Goal: Contribute content: Contribute content

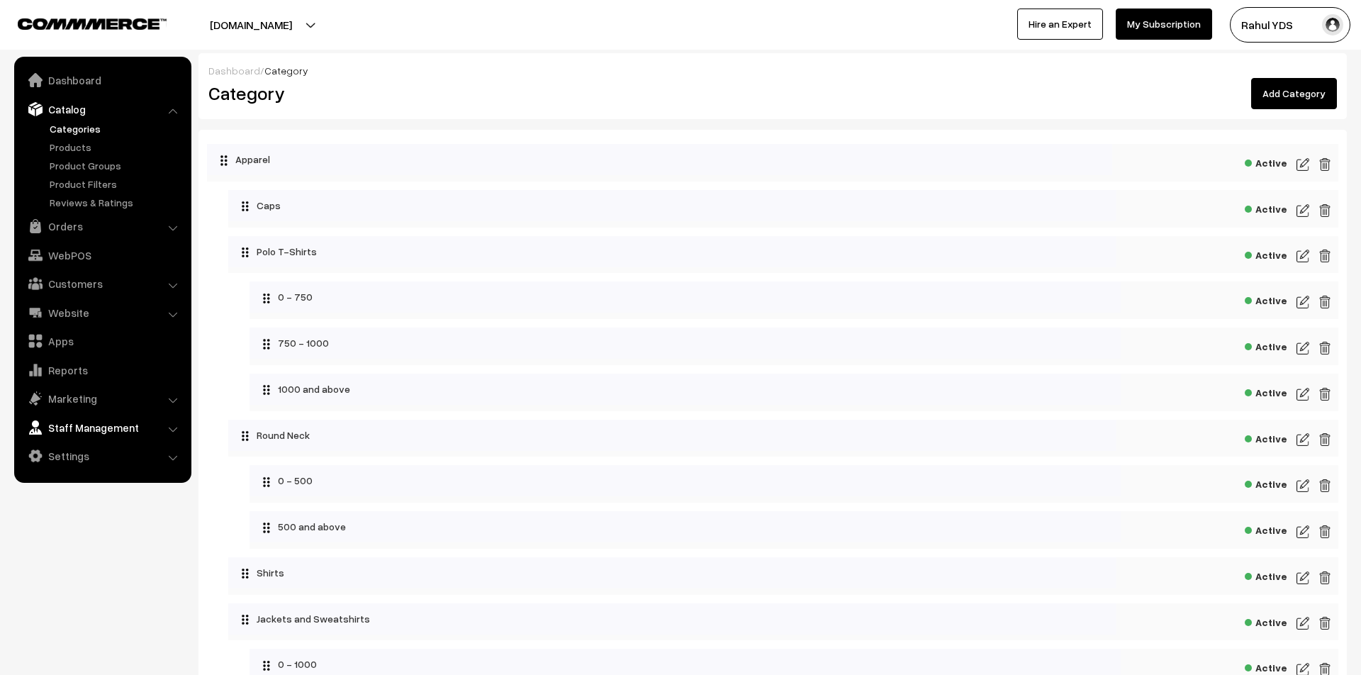
click at [96, 427] on link "Staff Management" at bounding box center [102, 428] width 169 height 26
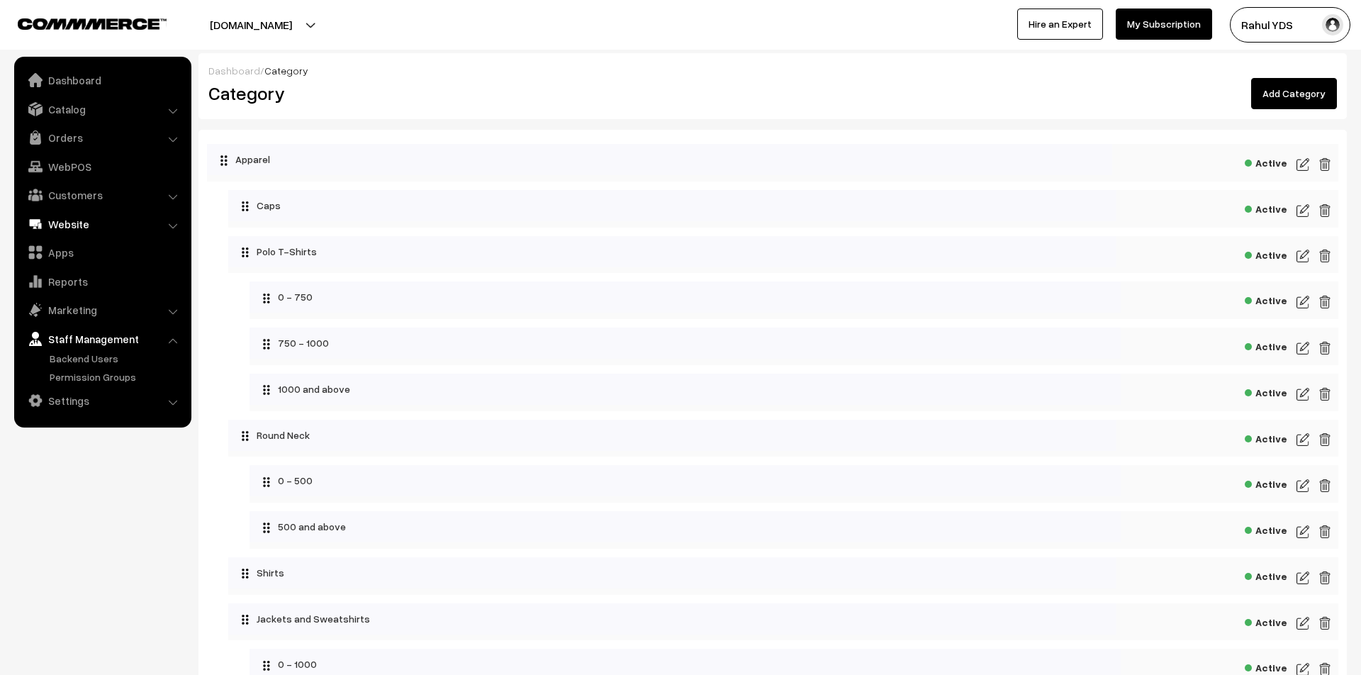
click at [101, 221] on link "Website" at bounding box center [102, 224] width 169 height 26
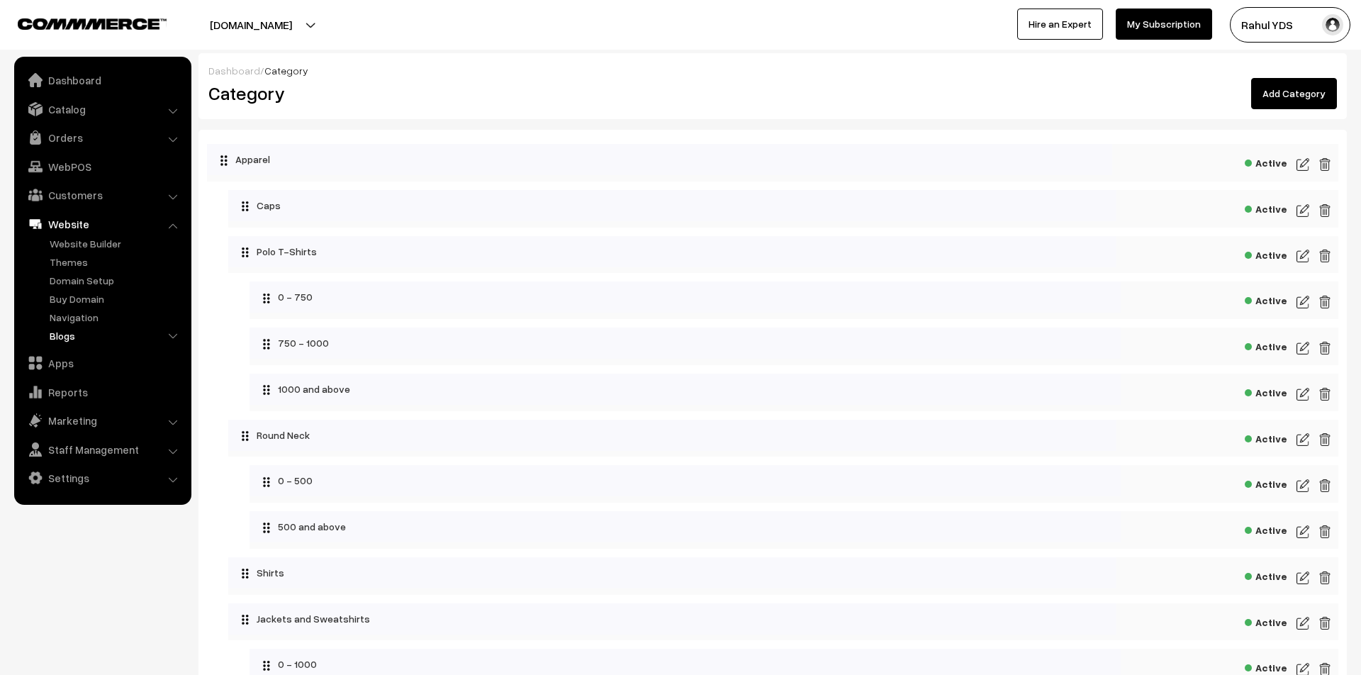
click at [63, 337] on link "Blogs" at bounding box center [116, 335] width 140 height 15
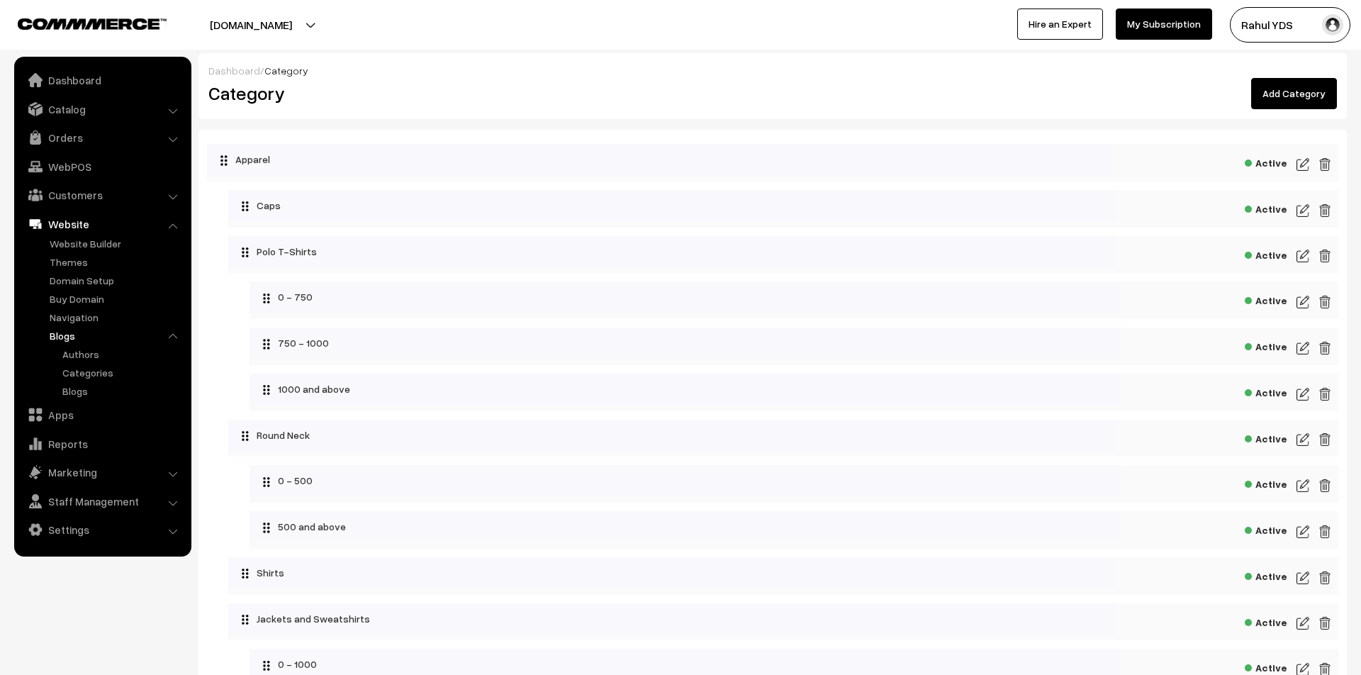
click at [1261, 35] on button "Rahul YDS" at bounding box center [1290, 24] width 121 height 35
click at [1259, 82] on link "My Profile" at bounding box center [1290, 68] width 121 height 31
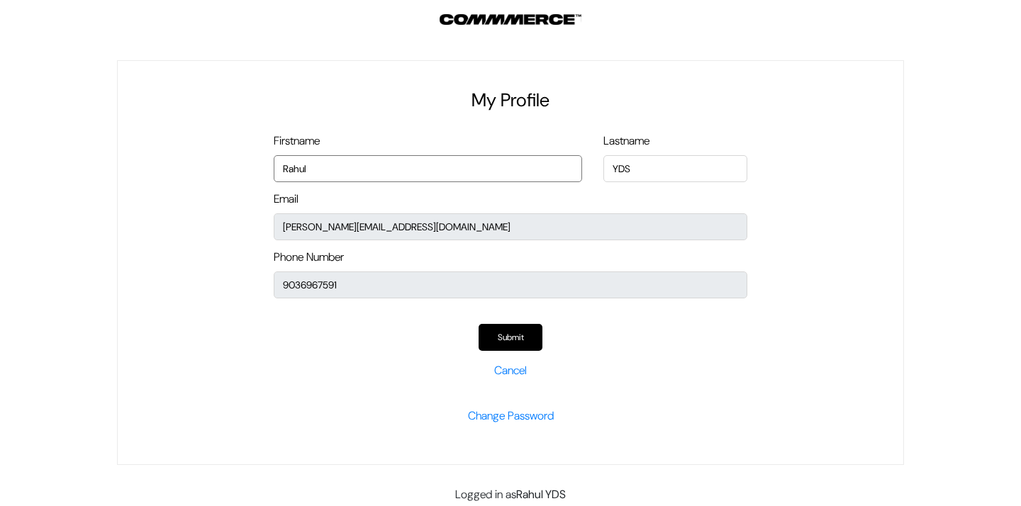
click at [379, 174] on input "Rahul" at bounding box center [428, 168] width 308 height 27
type input "R"
click at [506, 372] on link "Cancel" at bounding box center [510, 370] width 33 height 15
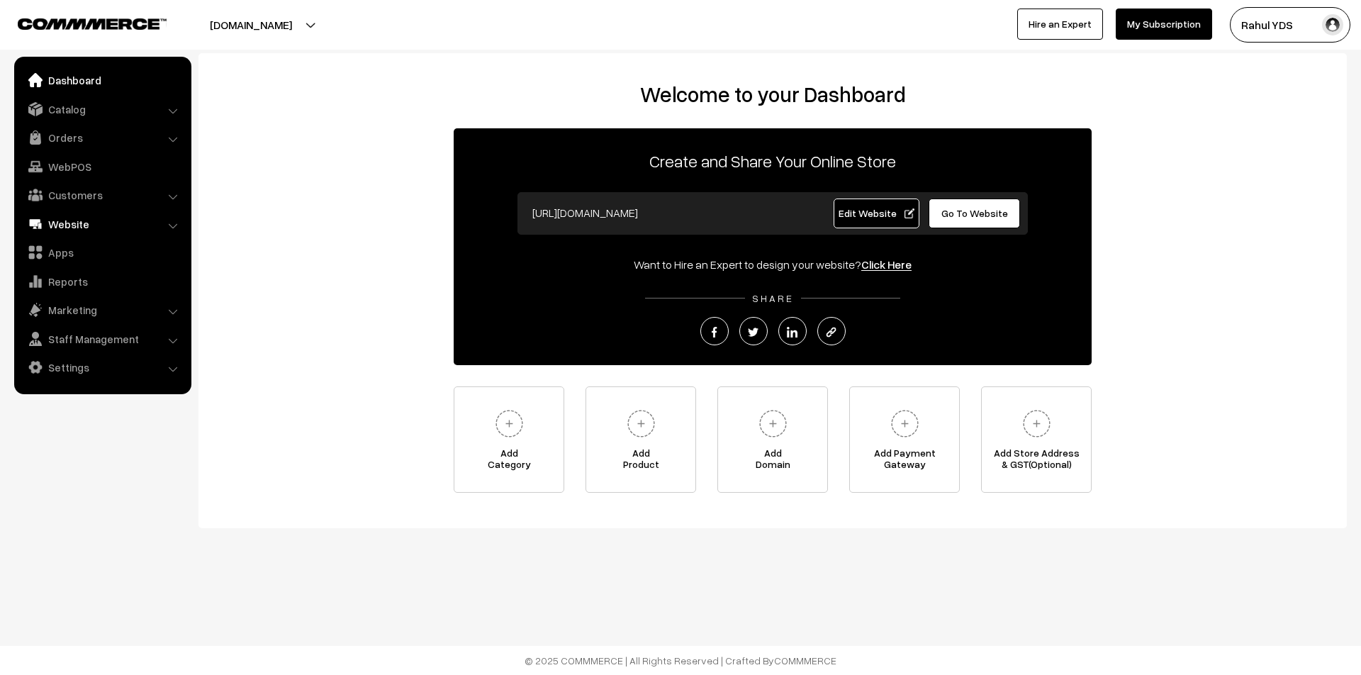
click at [84, 225] on link "Website" at bounding box center [102, 224] width 169 height 26
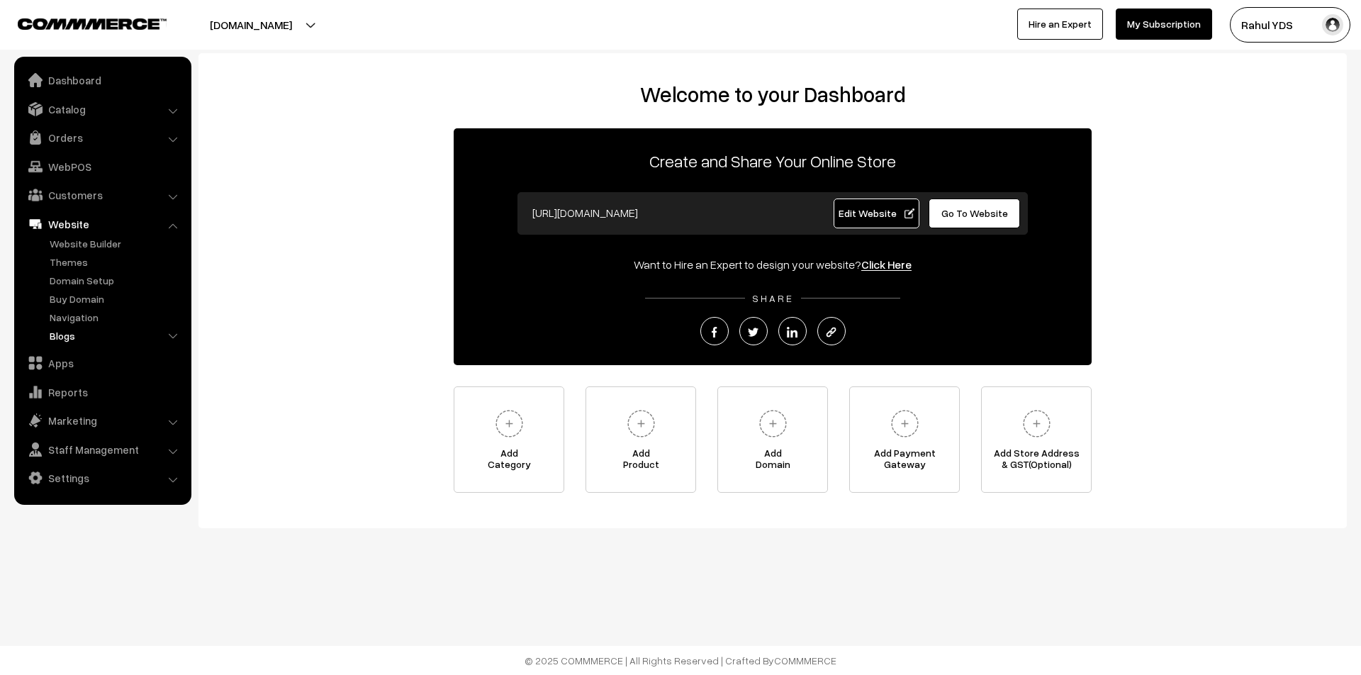
click at [62, 335] on link "Blogs" at bounding box center [116, 335] width 140 height 15
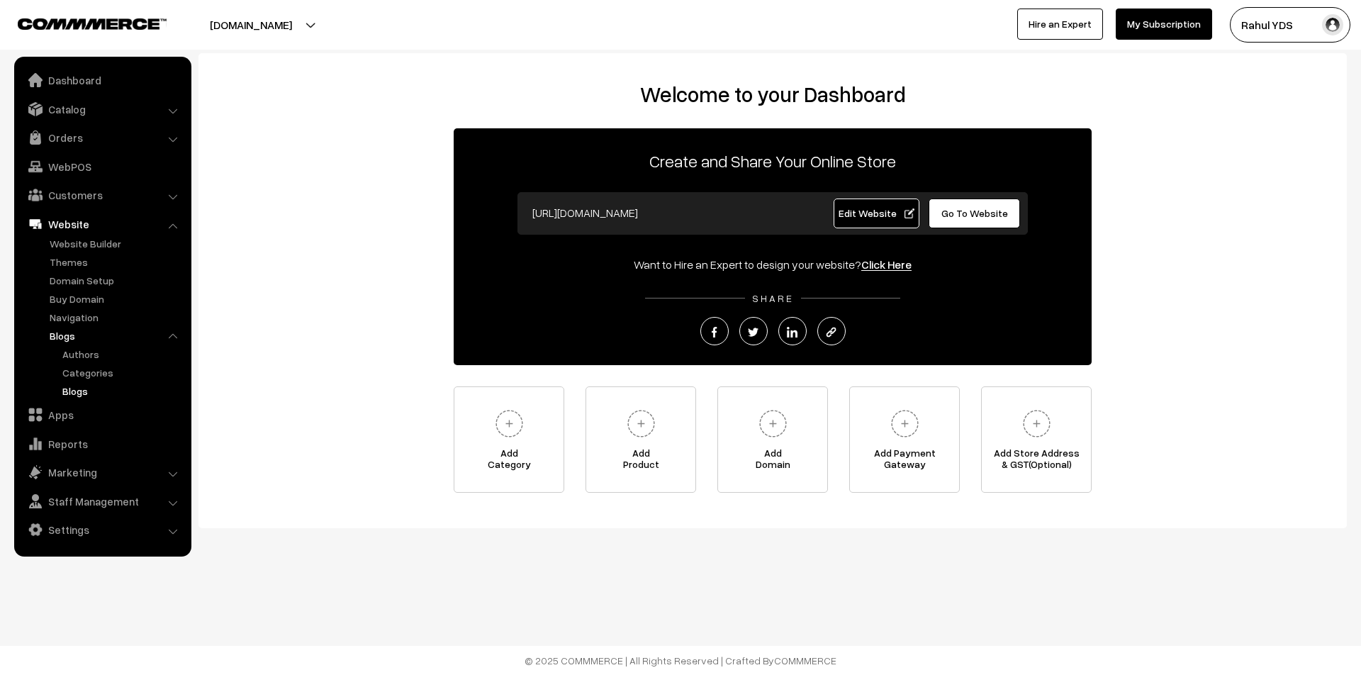
click at [74, 398] on link "Blogs" at bounding box center [123, 391] width 128 height 15
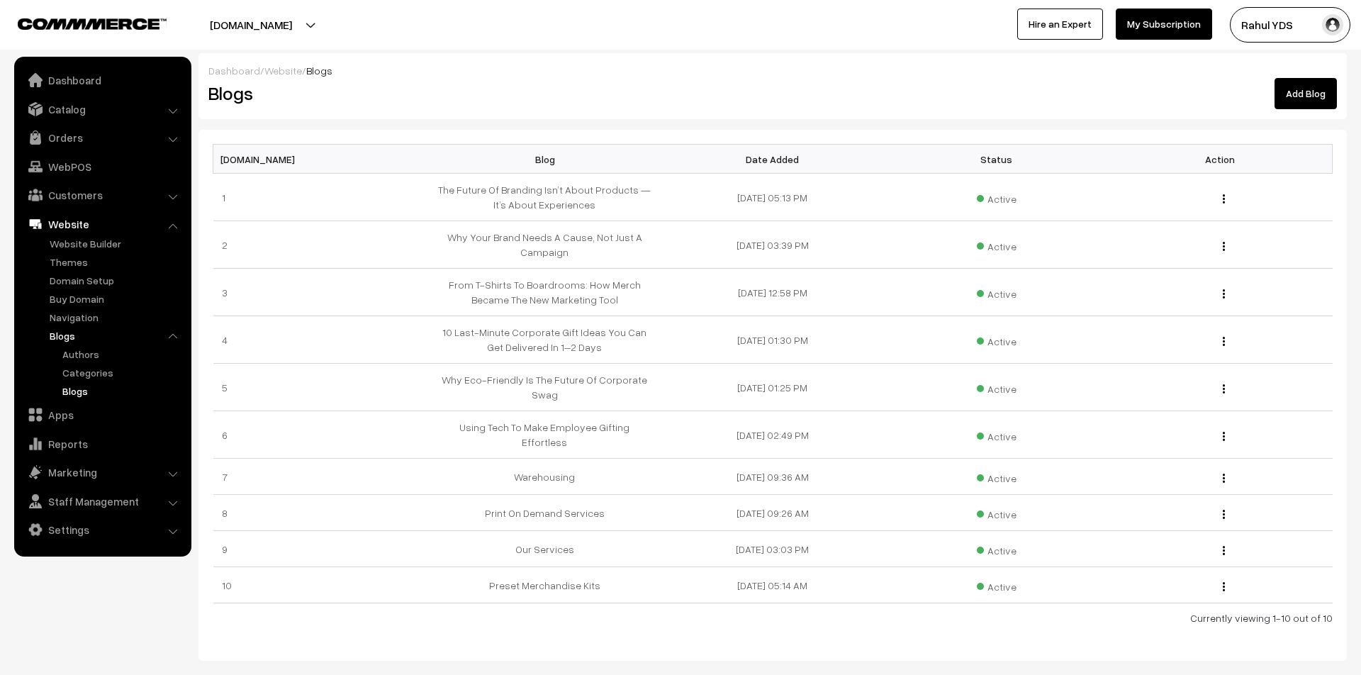
click at [1317, 91] on link "Add Blog" at bounding box center [1306, 93] width 62 height 31
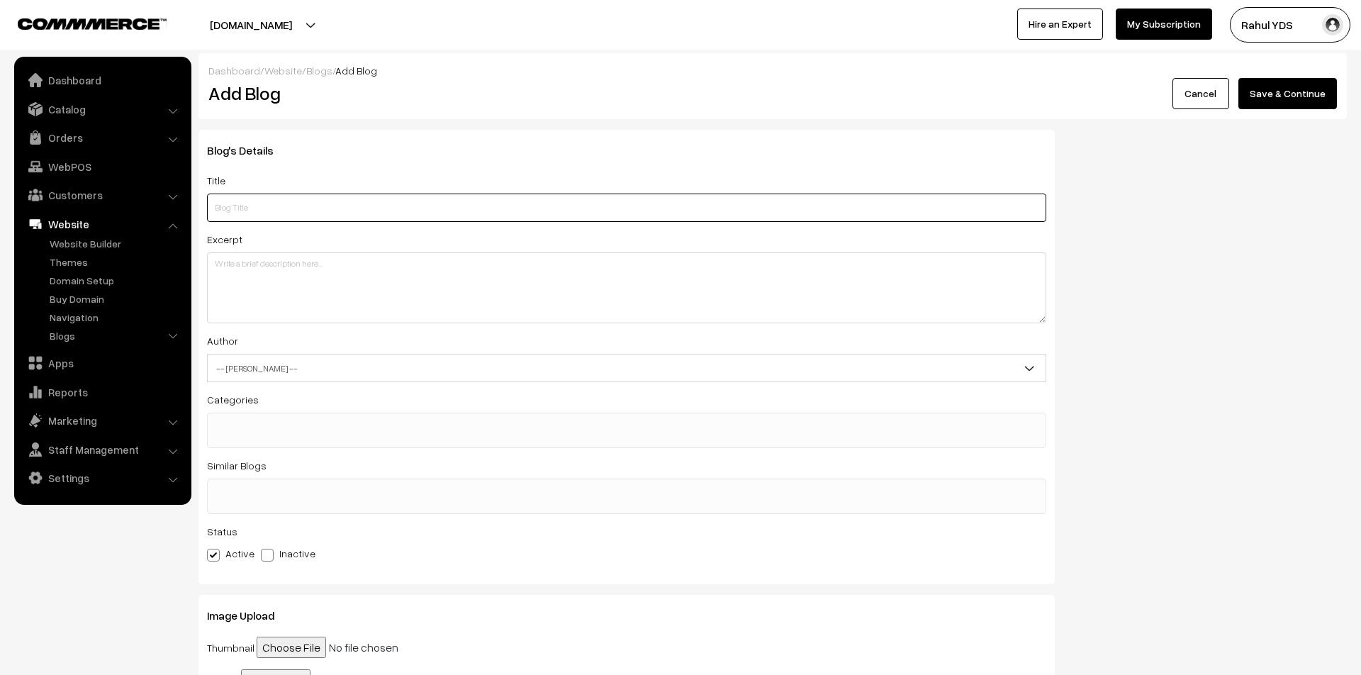
click at [291, 212] on input "text" at bounding box center [626, 208] width 839 height 28
click at [410, 208] on input "text" at bounding box center [626, 208] width 839 height 28
paste input "Printing the Future of Creativity Live at Design Yatra 2025 with Your Design St…"
type input "Printing the Future of Creativity Live at Design Yatra 2025 with Your Design St…"
click at [594, 268] on textarea at bounding box center [626, 287] width 839 height 71
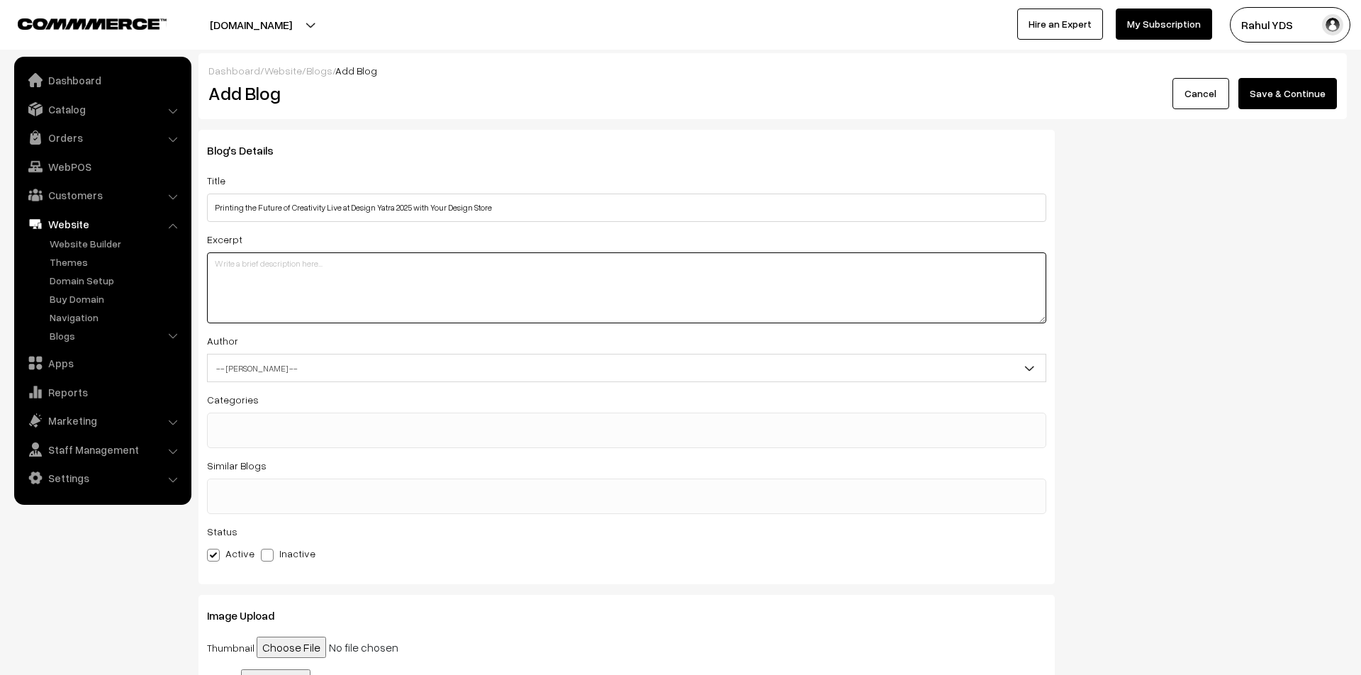
paste textarea "Your Design Store x Product Lab brought live screen printing to Design Yatra 20…"
type textarea "Your Design Store x Product Lab brought live screen printing to Design Yatra 20…"
click at [418, 375] on span "-- Select Author --" at bounding box center [627, 368] width 838 height 25
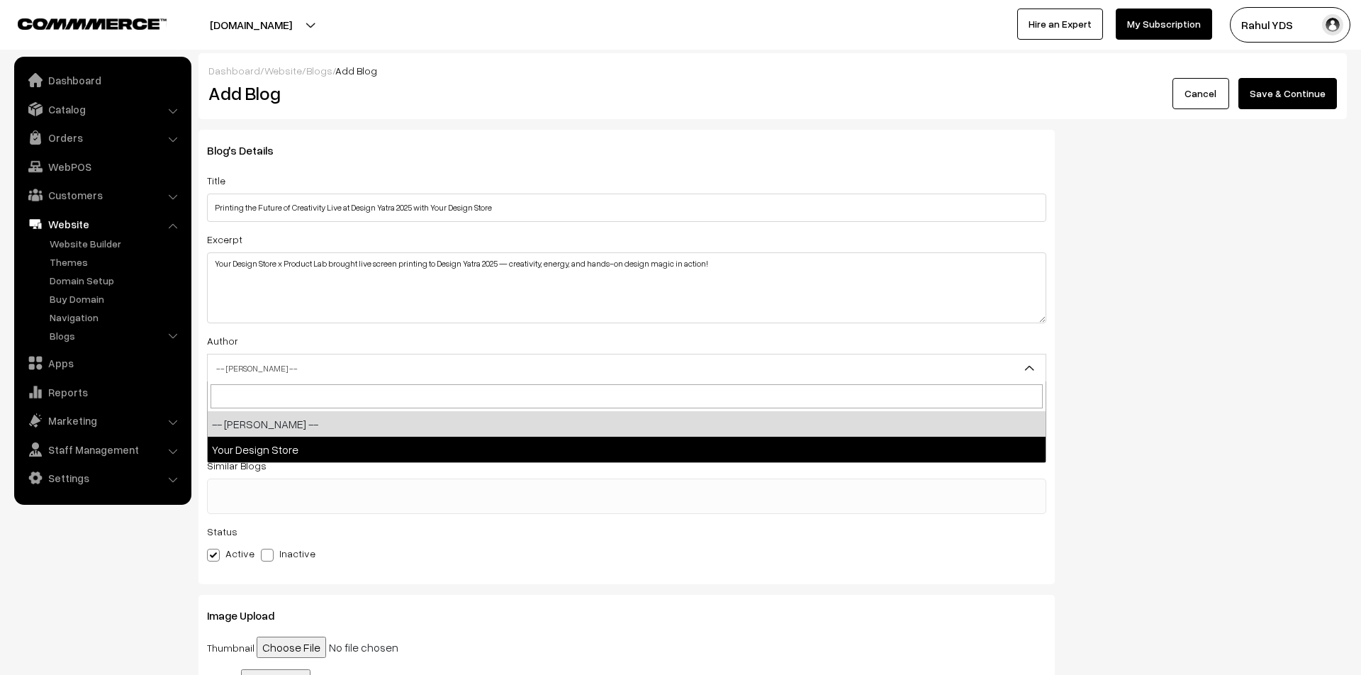
select select "1"
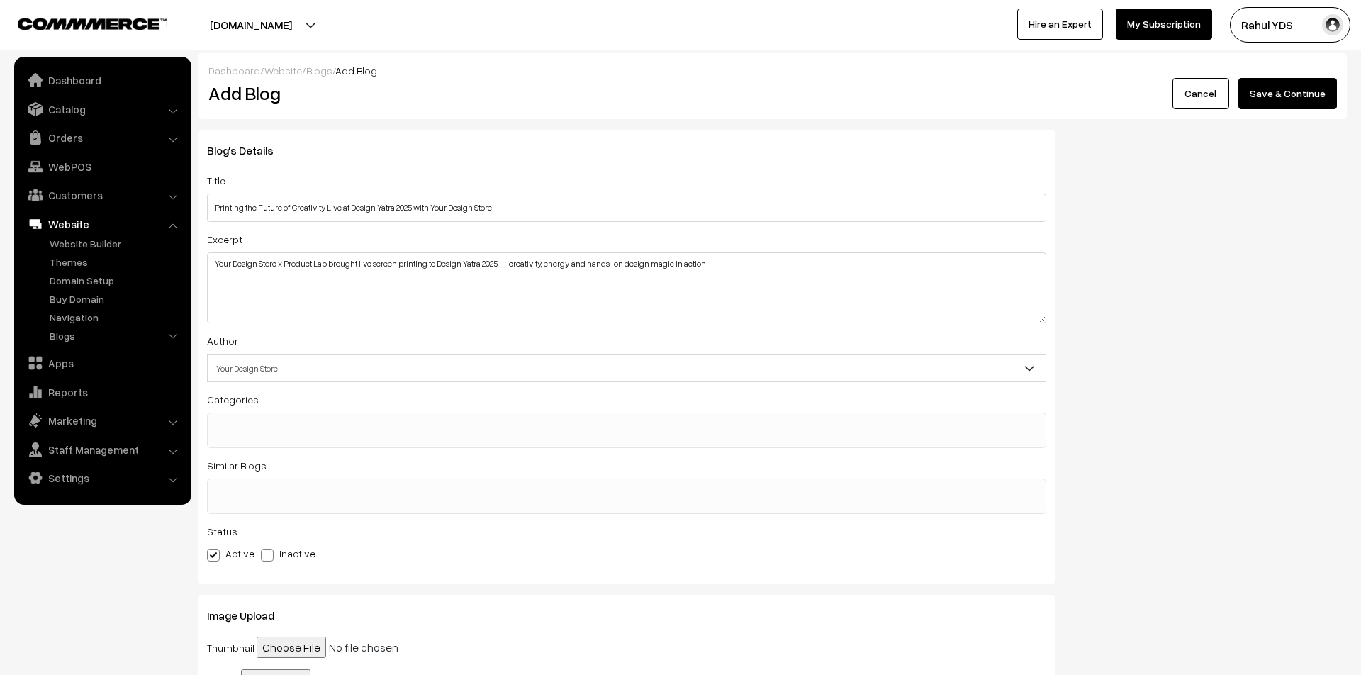
click at [1204, 92] on link "Cancel" at bounding box center [1201, 93] width 57 height 31
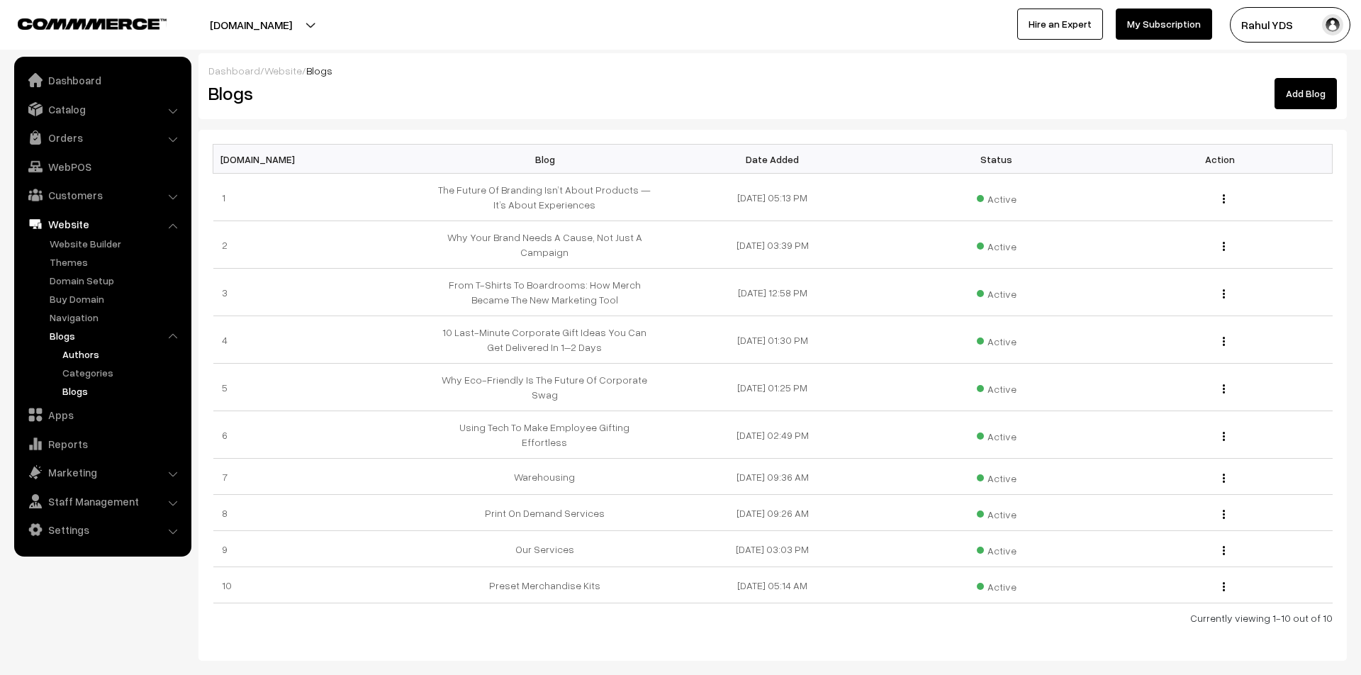
click at [69, 357] on link "Authors" at bounding box center [123, 354] width 128 height 15
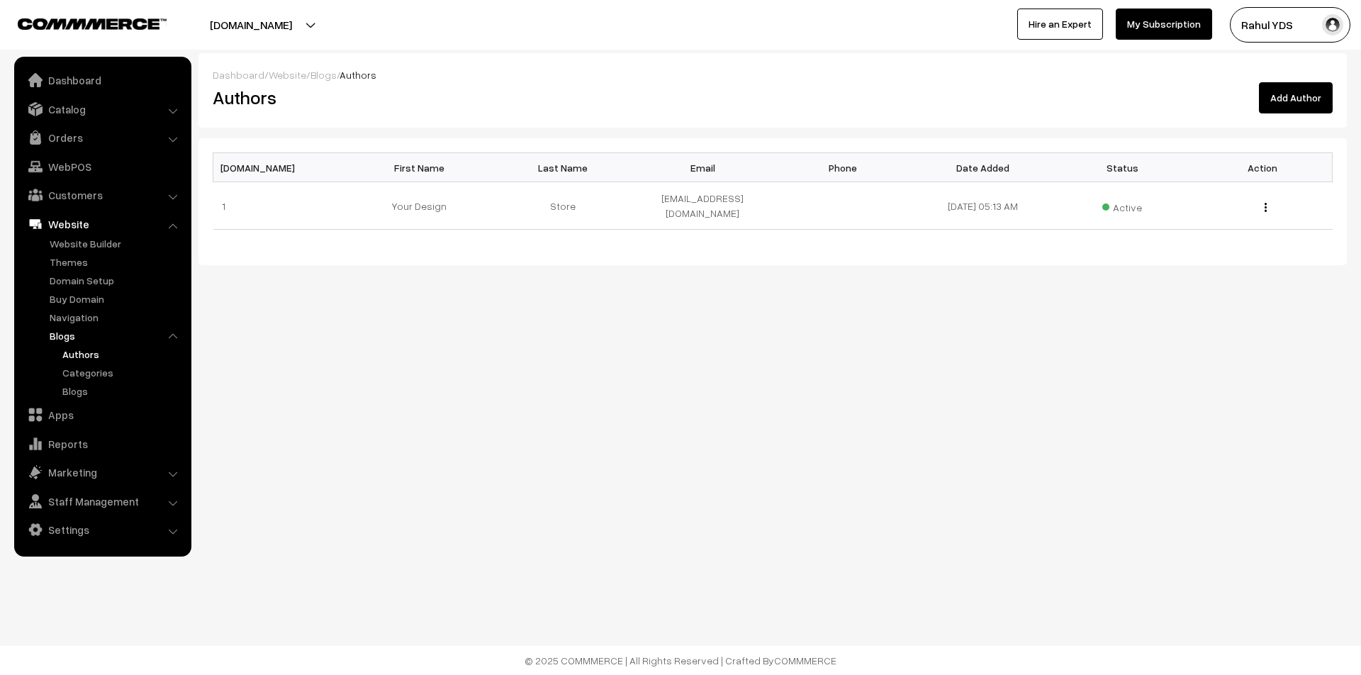
click at [1311, 94] on button "Add Author" at bounding box center [1296, 97] width 74 height 31
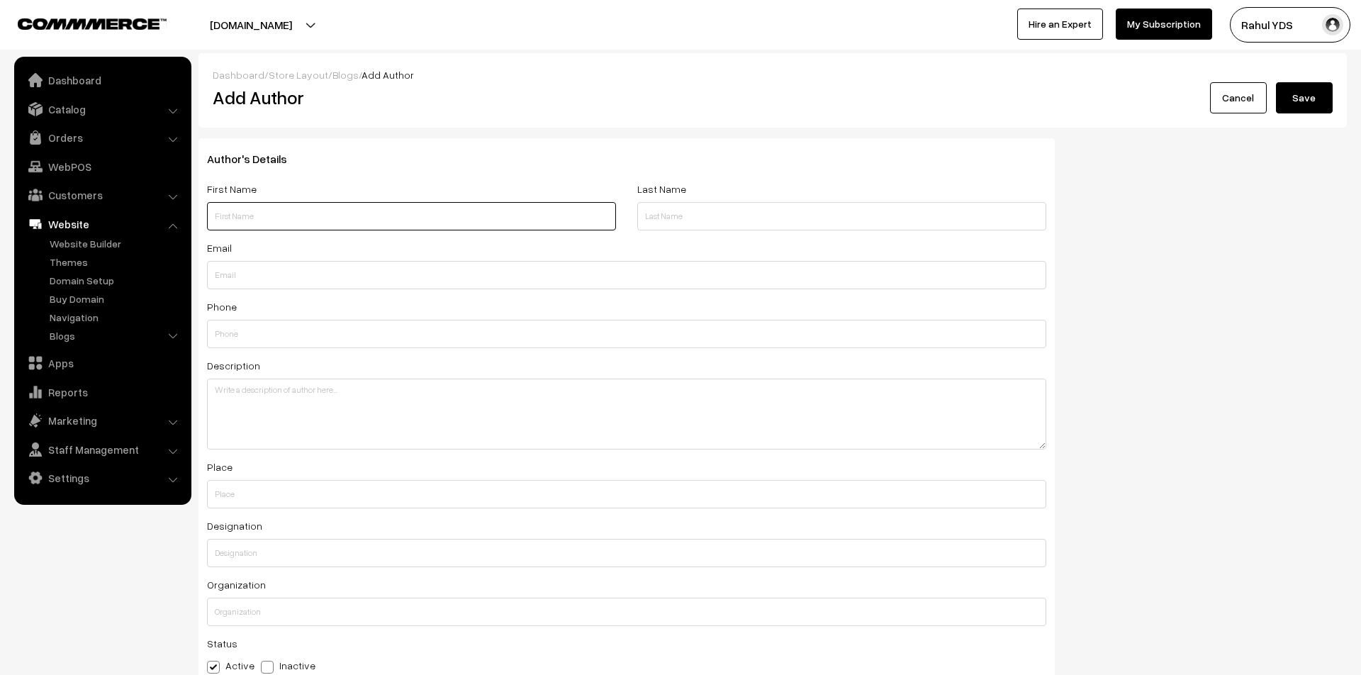
click at [459, 212] on input "text" at bounding box center [411, 216] width 409 height 28
type input "Vivek"
click at [750, 206] on input "text" at bounding box center [841, 216] width 409 height 28
paste input "George"
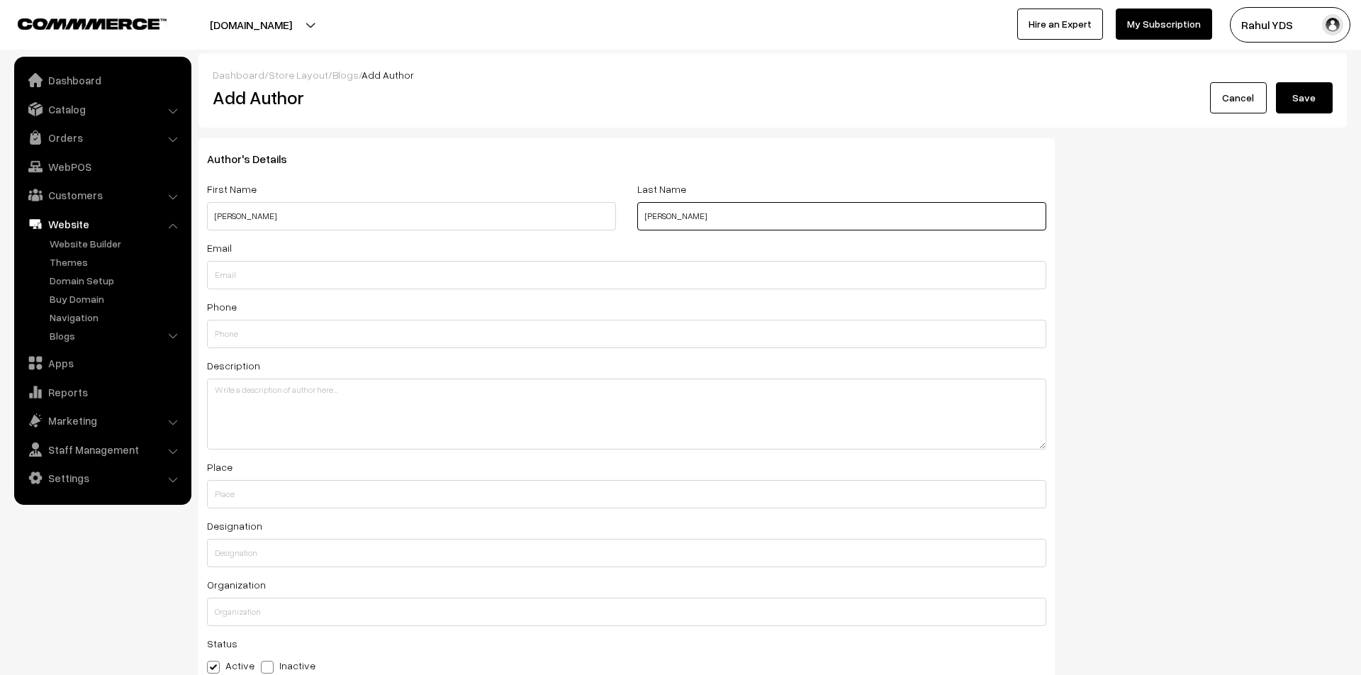
type input "George"
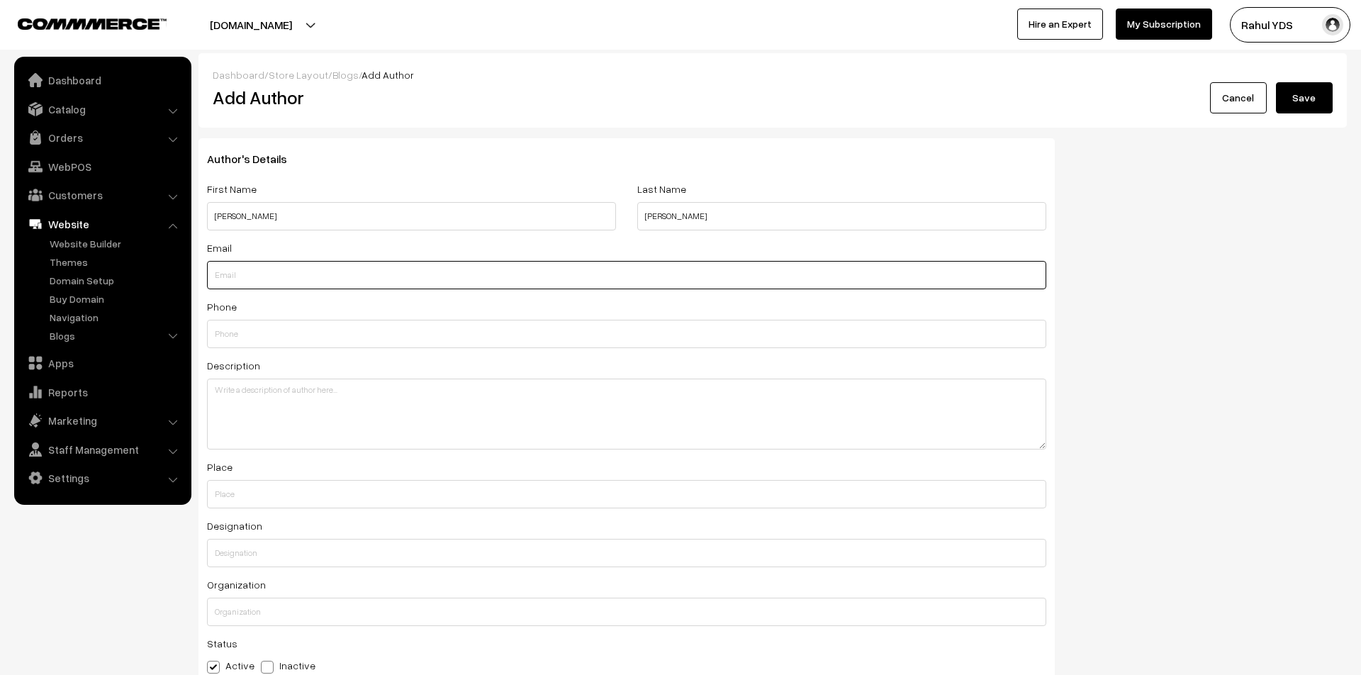
click at [646, 276] on input "text" at bounding box center [626, 275] width 839 height 28
paste input "vivek@yourdesignstore.in"
type input "vivek@yourdesignstore.in"
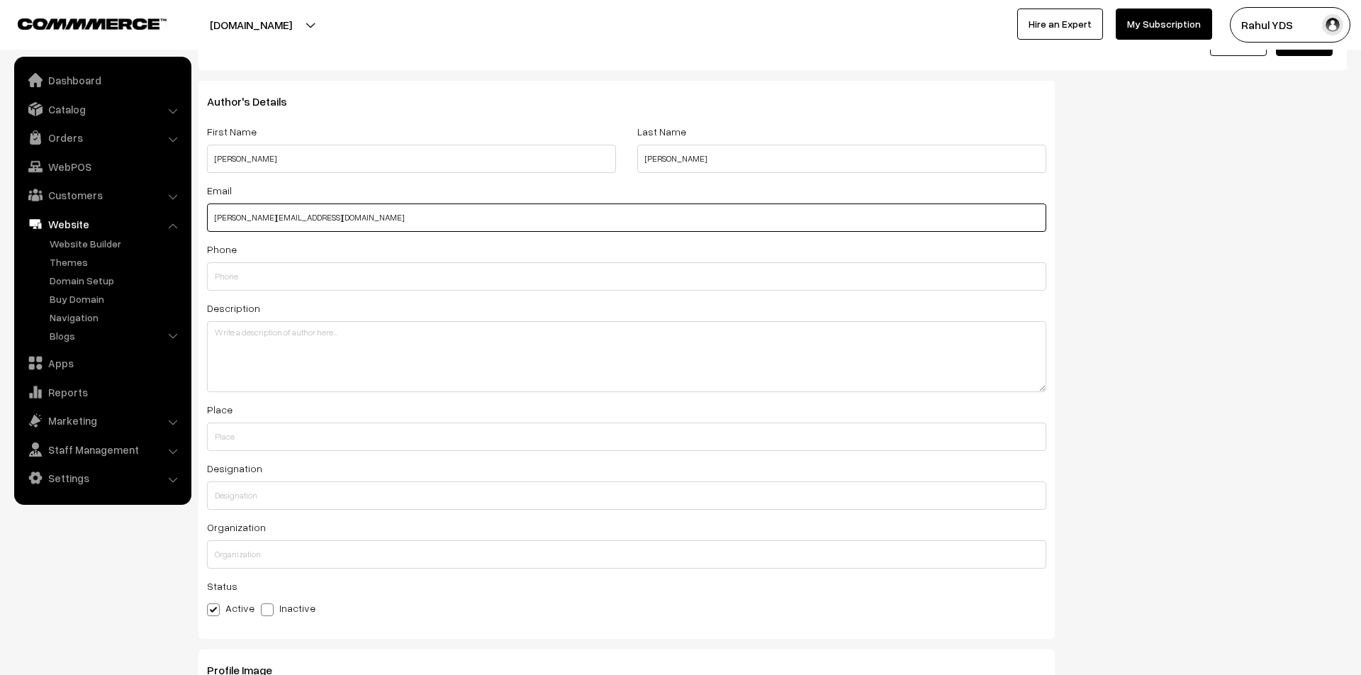
scroll to position [111, 0]
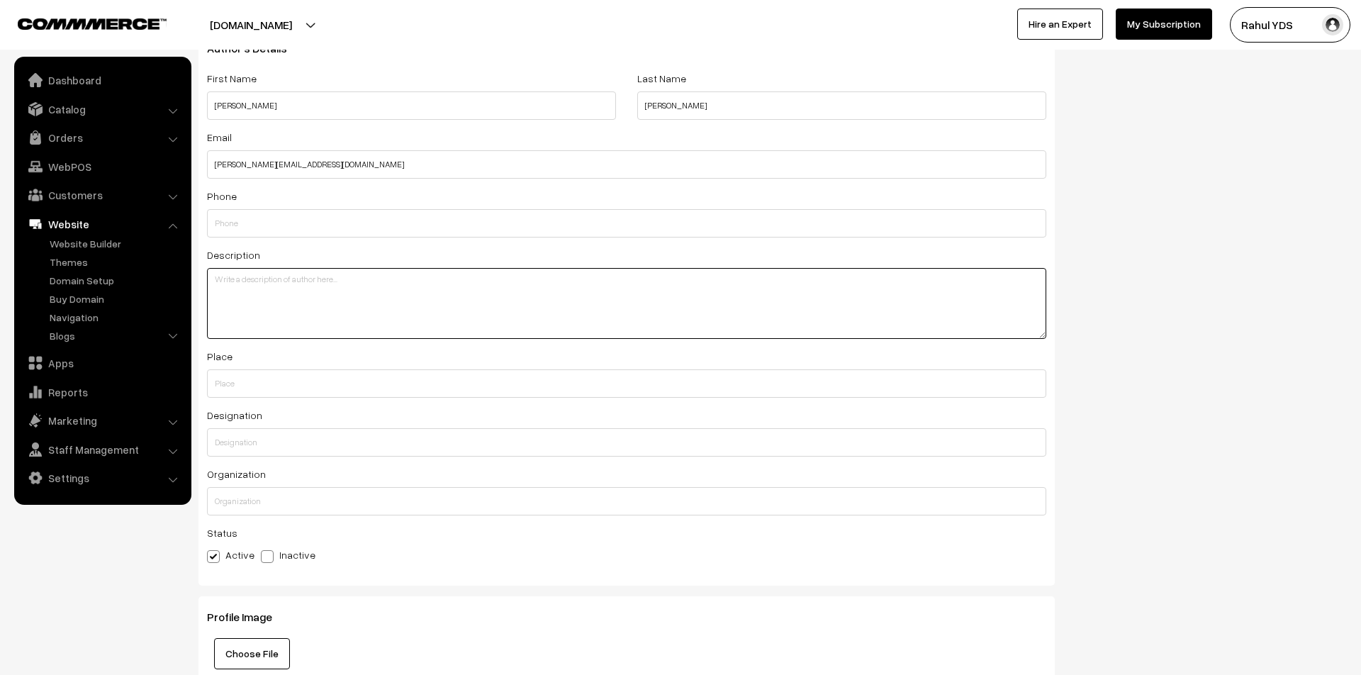
click at [440, 286] on textarea at bounding box center [626, 303] width 839 height 71
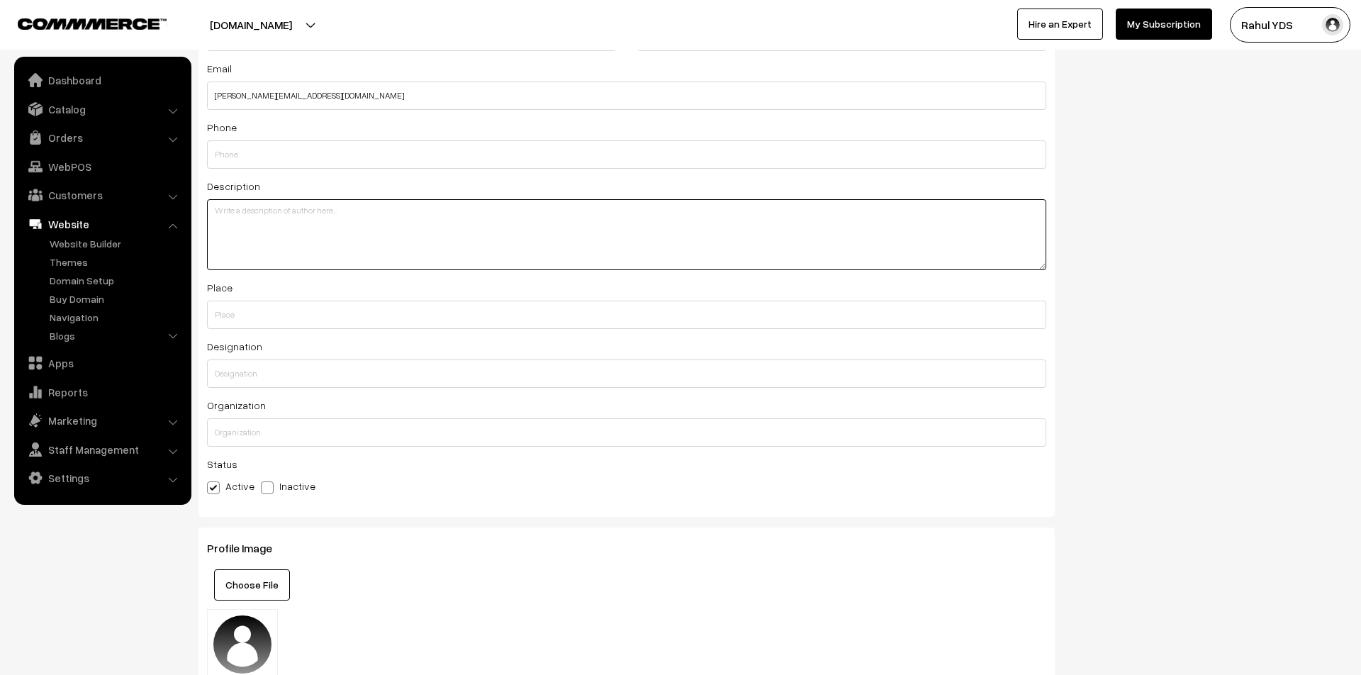
scroll to position [0, 0]
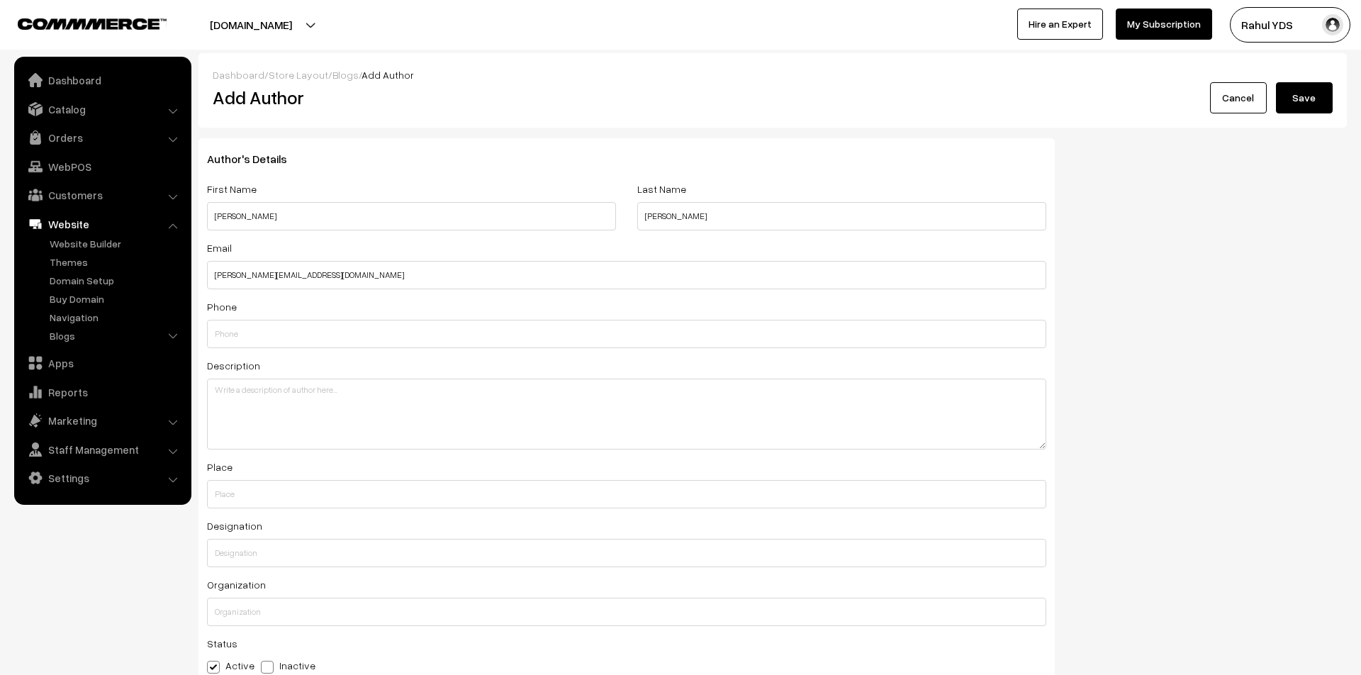
click at [1310, 103] on button "Save" at bounding box center [1304, 97] width 57 height 31
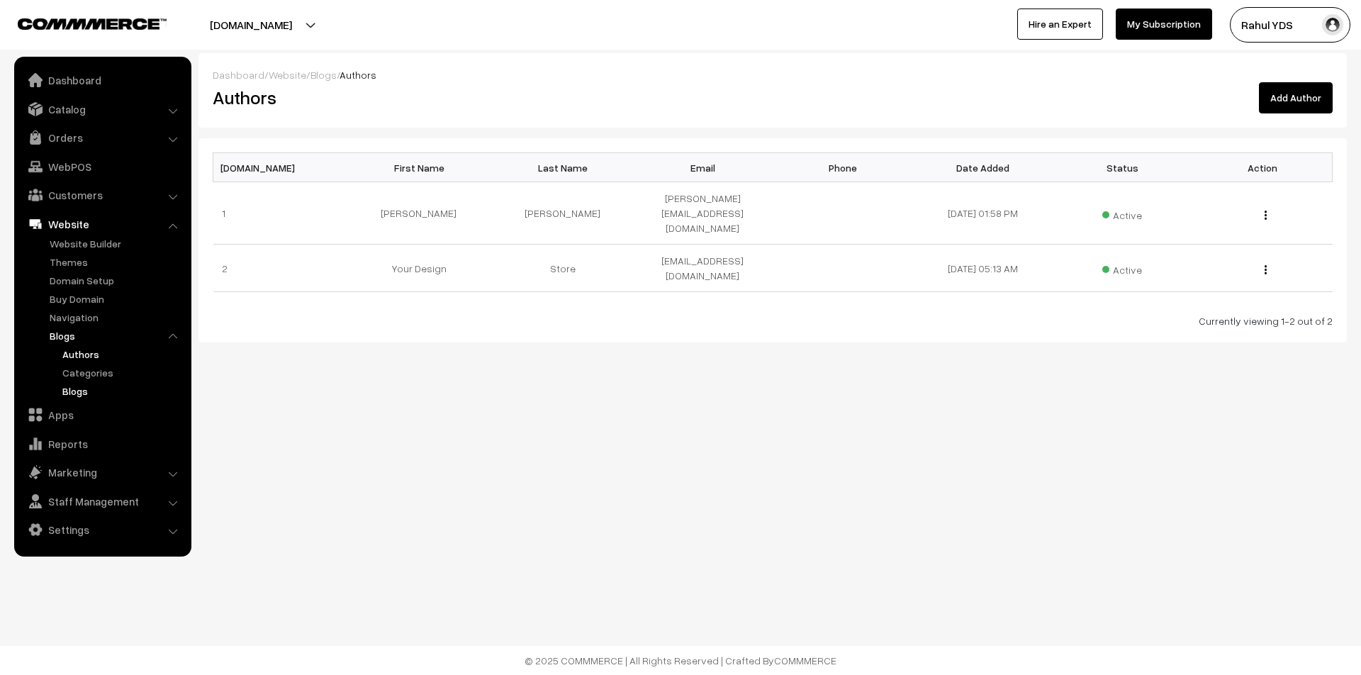
click at [82, 388] on link "Blogs" at bounding box center [123, 391] width 128 height 15
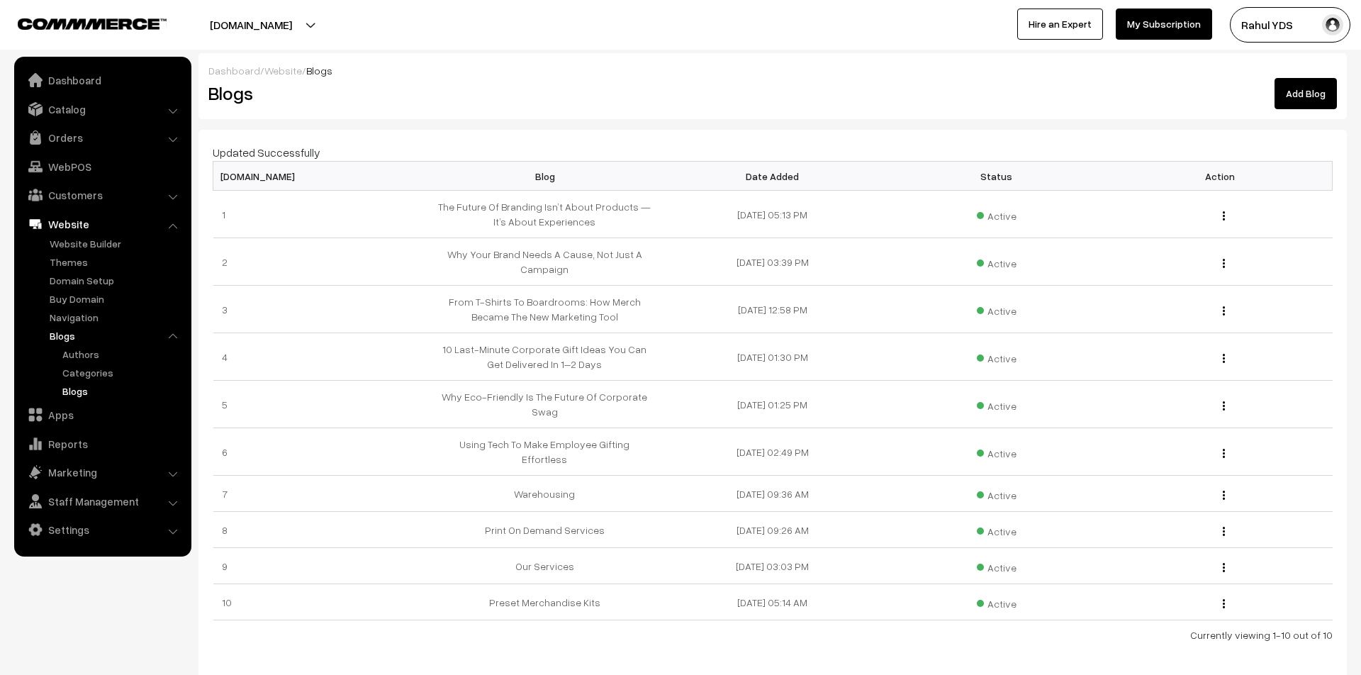
click at [1311, 101] on link "Add Blog" at bounding box center [1306, 93] width 62 height 31
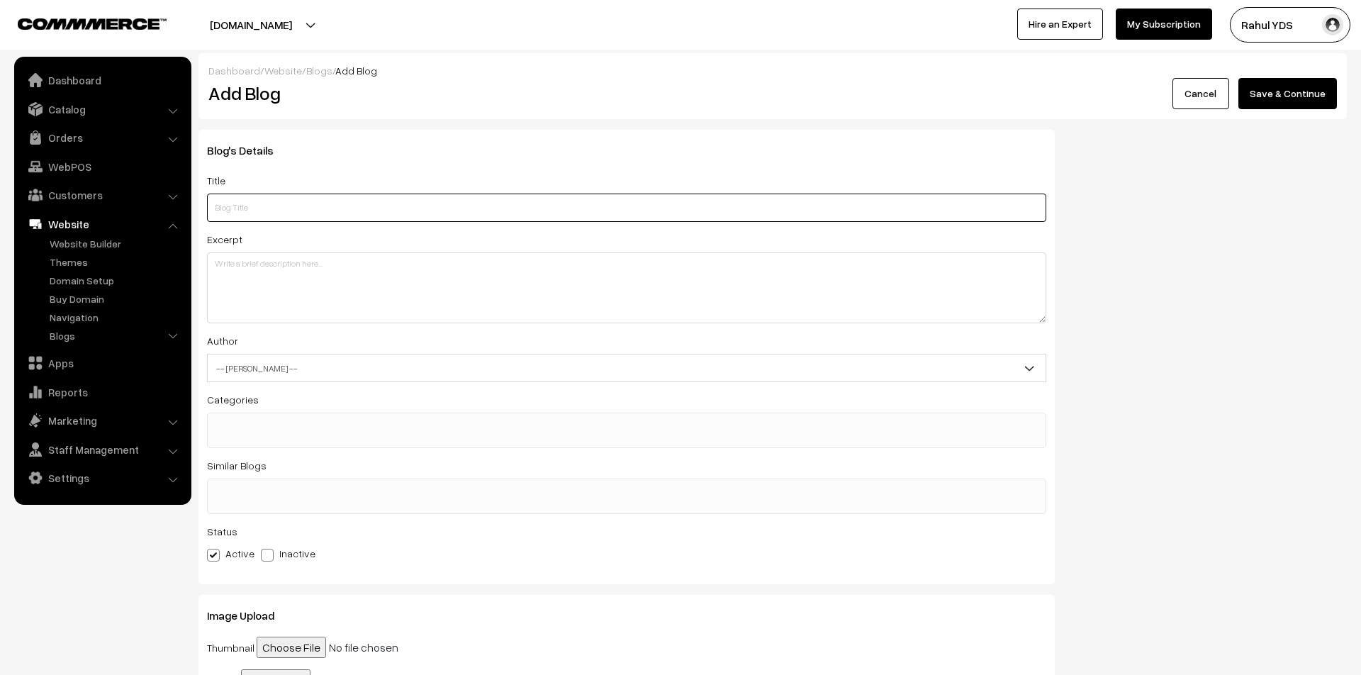
click at [581, 213] on input "text" at bounding box center [626, 208] width 839 height 28
click at [593, 207] on input "text" at bounding box center [626, 208] width 839 height 28
click at [585, 194] on input "text" at bounding box center [626, 208] width 839 height 28
paste input "Printing the Future of Creativity Live at Design Yatra 2025 with Your Design St…"
type input "Printing the Future of Creativity Live at Design Yatra 2025 with Your Design St…"
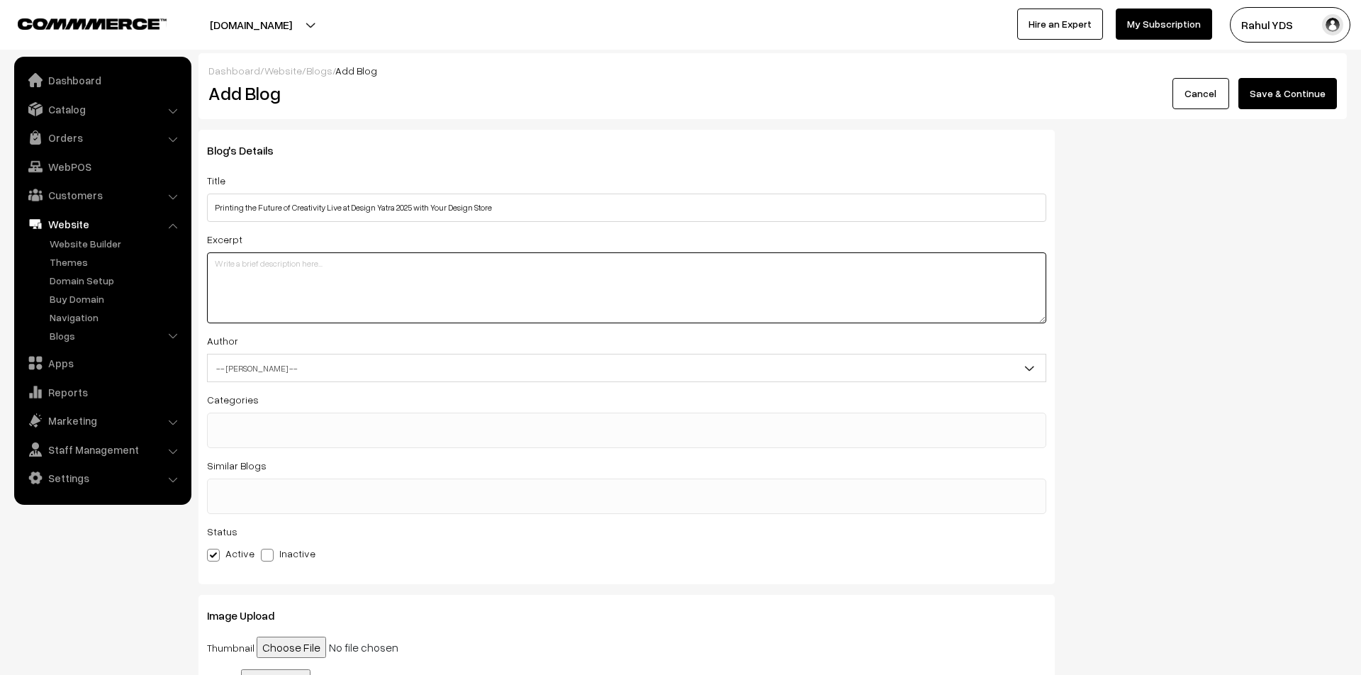
click at [632, 287] on textarea at bounding box center [626, 287] width 839 height 71
paste textarea "Experience the creativity and craftsmanship of Your Design Store at Design Yatr…"
type textarea "Experience the creativity and craftsmanship of Your Design Store at Design Yatr…"
click at [497, 371] on span "-- [PERSON_NAME] --" at bounding box center [627, 368] width 838 height 25
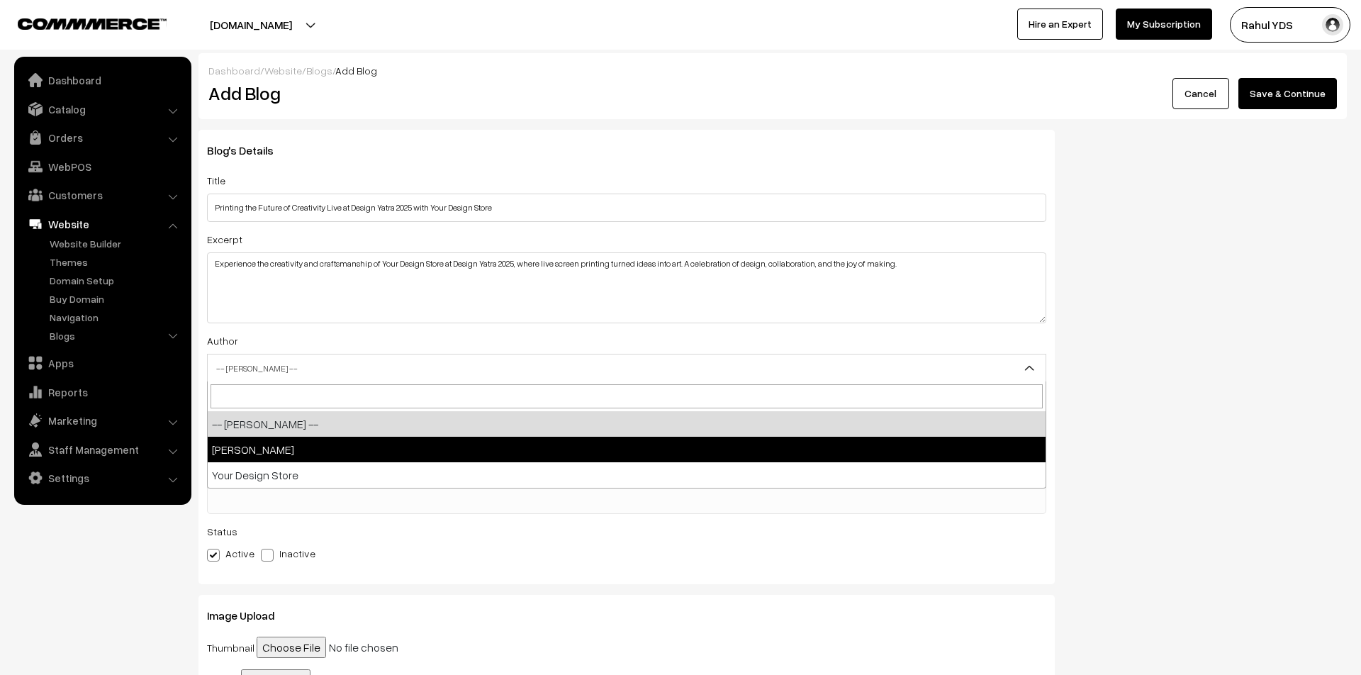
select select "2"
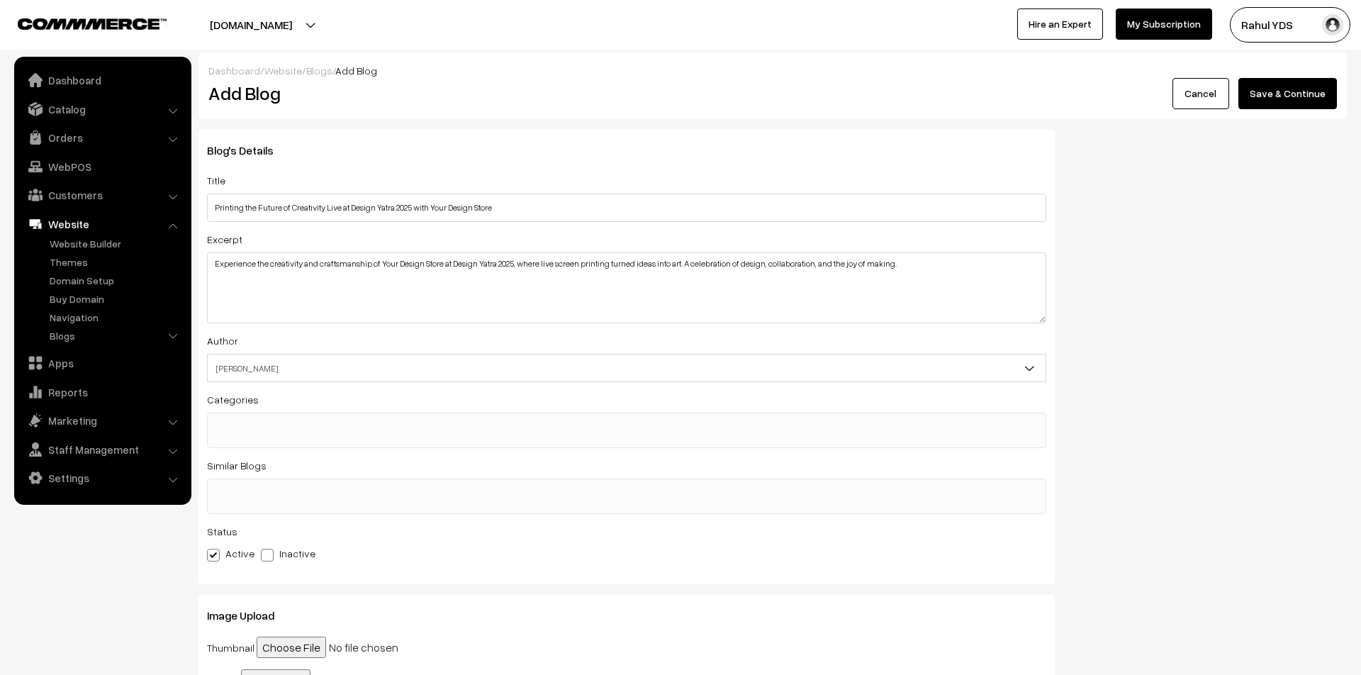
click at [423, 427] on ul at bounding box center [627, 422] width 838 height 18
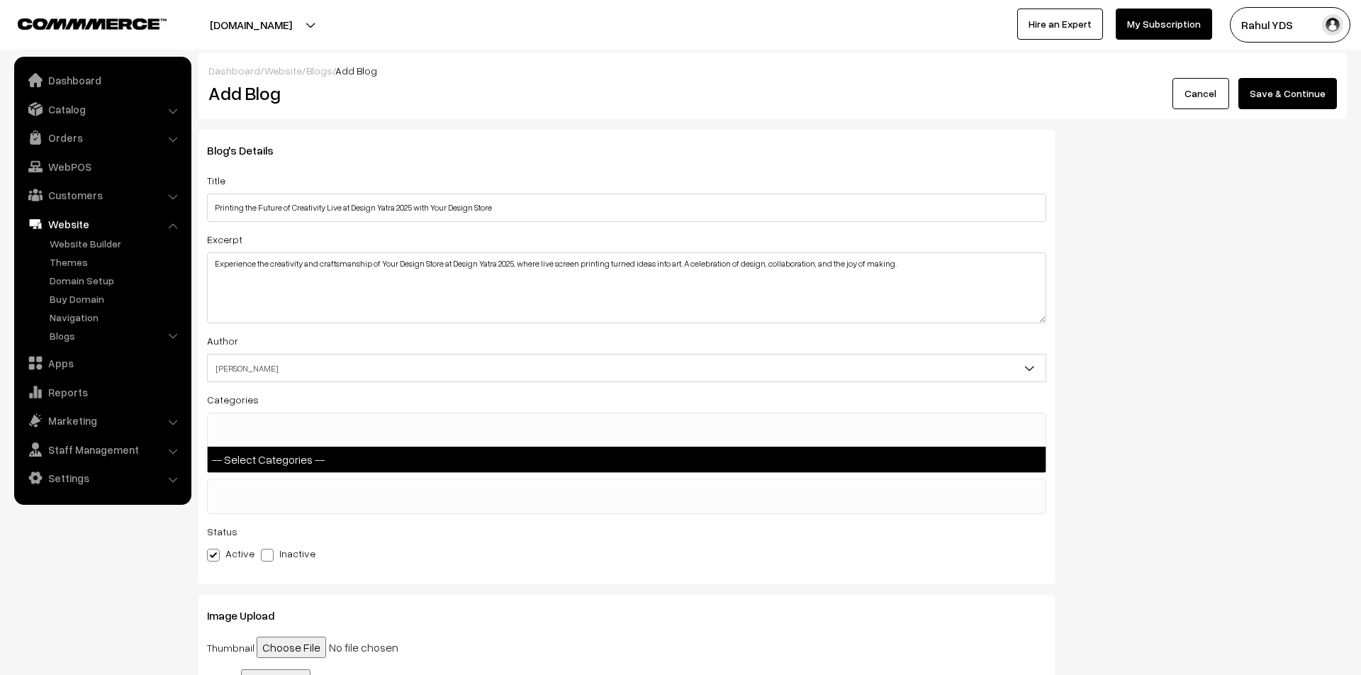
click at [647, 398] on div "Categories -- Select Categories --" at bounding box center [626, 419] width 839 height 57
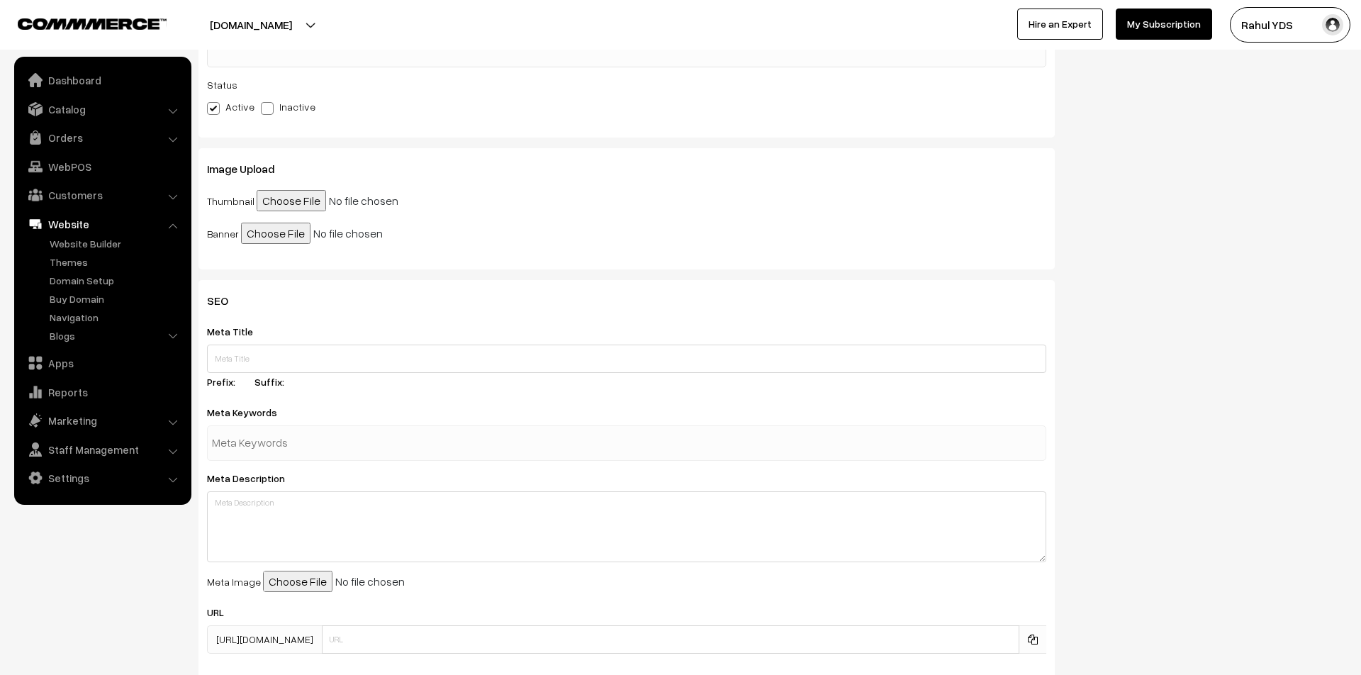
scroll to position [527, 0]
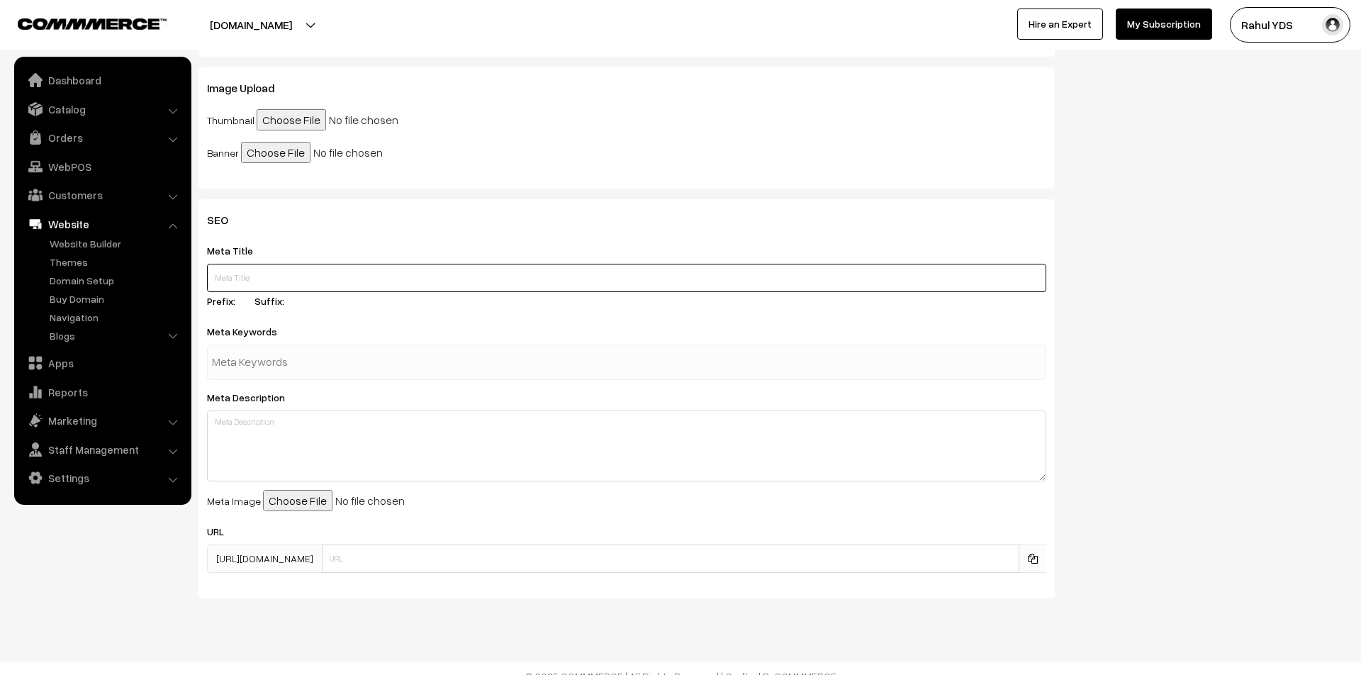
click at [312, 272] on input "text" at bounding box center [626, 278] width 839 height 28
paste input "Experience the creativity and craftsmanship of Your Design Store at Design Yatr…"
type input "Experience the creativity and craftsmanship of Your Design Store at Design Yatr…"
click at [283, 433] on textarea at bounding box center [626, 445] width 839 height 71
paste textarea "Experience the creativity and craftsmanship of Your Design Store at Design Yatr…"
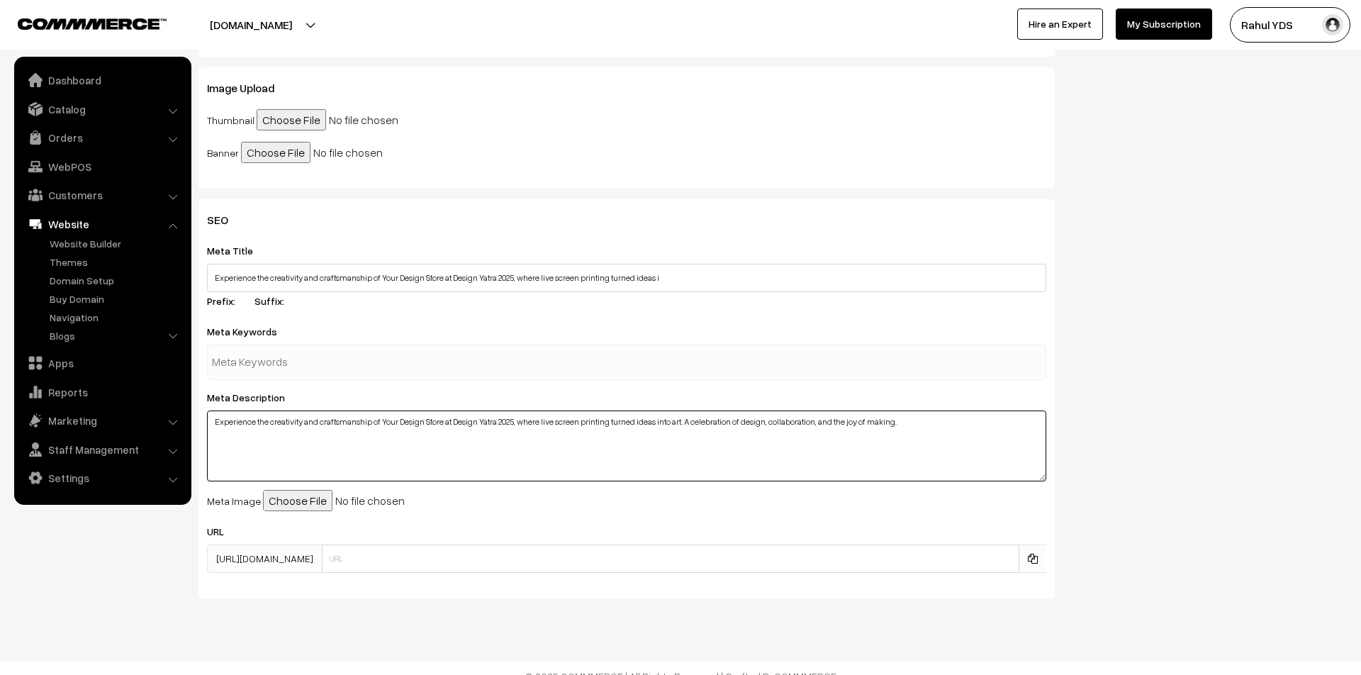
type textarea "Experience the creativity and craftsmanship of Your Design Store at Design Yatr…"
click at [311, 498] on input "file" at bounding box center [371, 500] width 217 height 21
click at [294, 495] on input "file" at bounding box center [371, 500] width 217 height 21
type input "C:\fakepath\WhatsApp Image [DATE] 10.09.16.jpeg"
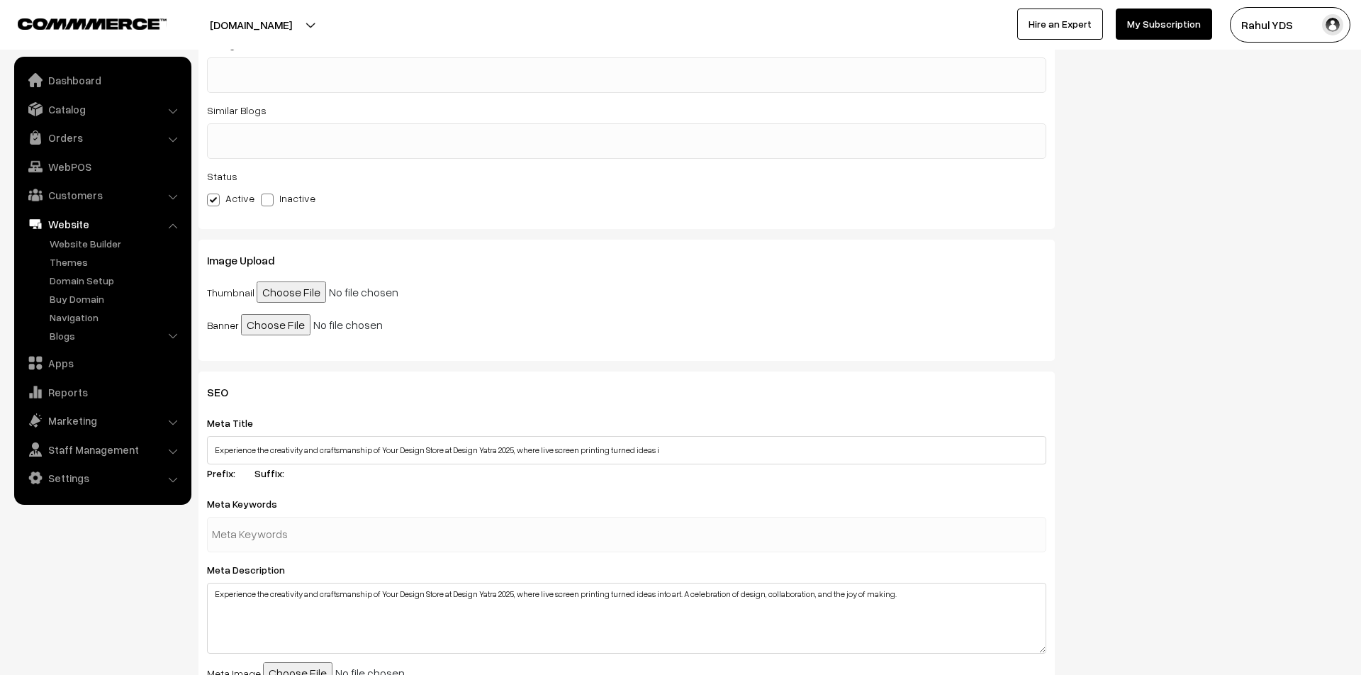
scroll to position [304, 0]
